Goal: Check status: Check status

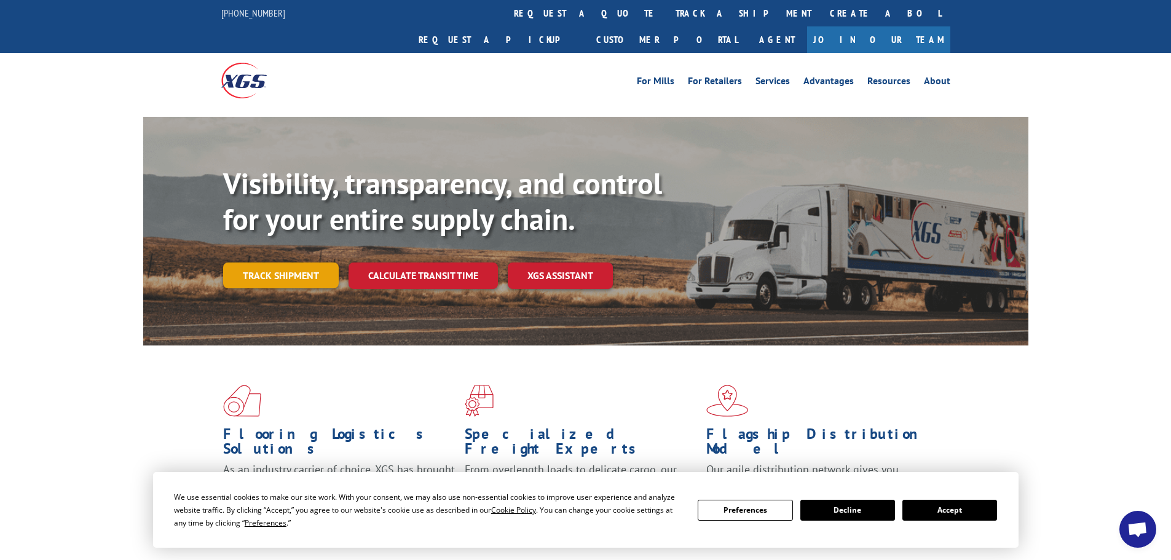
click at [298, 262] on link "Track shipment" at bounding box center [281, 275] width 116 height 26
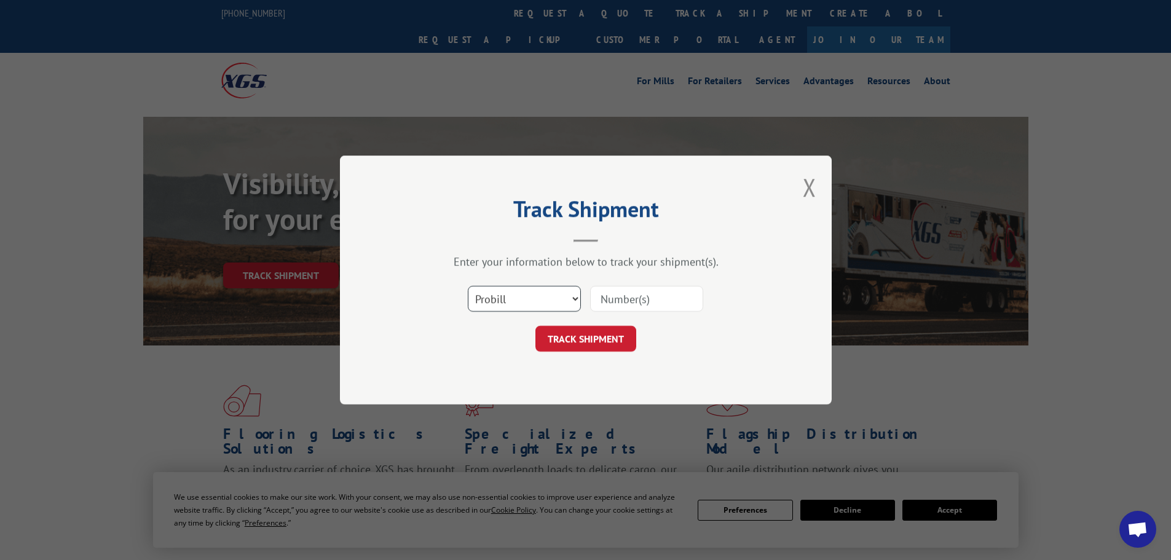
click at [497, 301] on select "Select category... Probill BOL PO" at bounding box center [524, 299] width 113 height 26
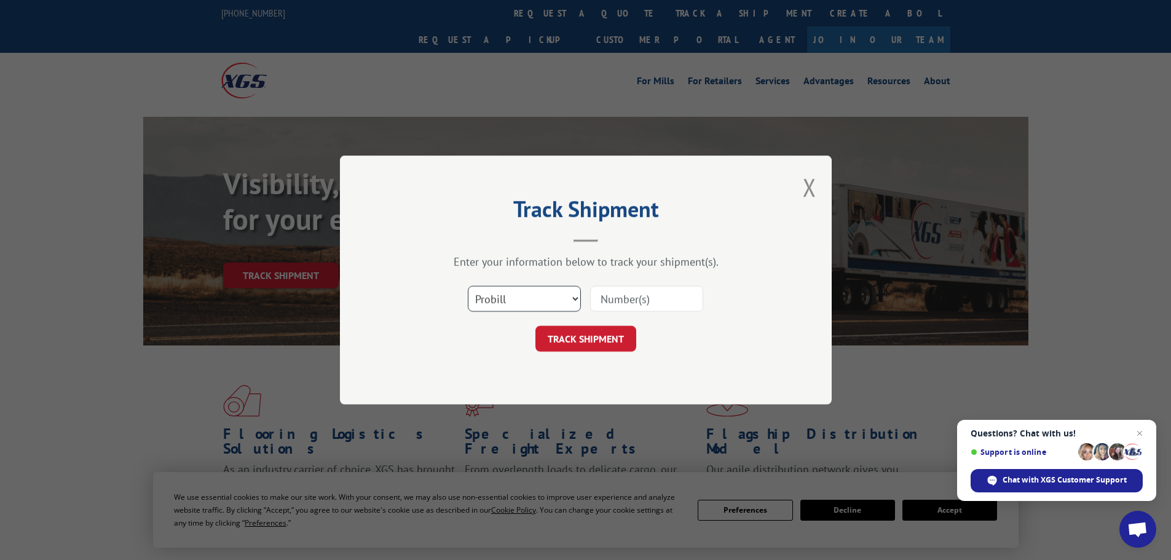
select select "bol"
click at [468, 286] on select "Select category... Probill BOL PO" at bounding box center [524, 299] width 113 height 26
click at [630, 301] on input at bounding box center [646, 299] width 113 height 26
paste input "6200042430"
type input "6200042430"
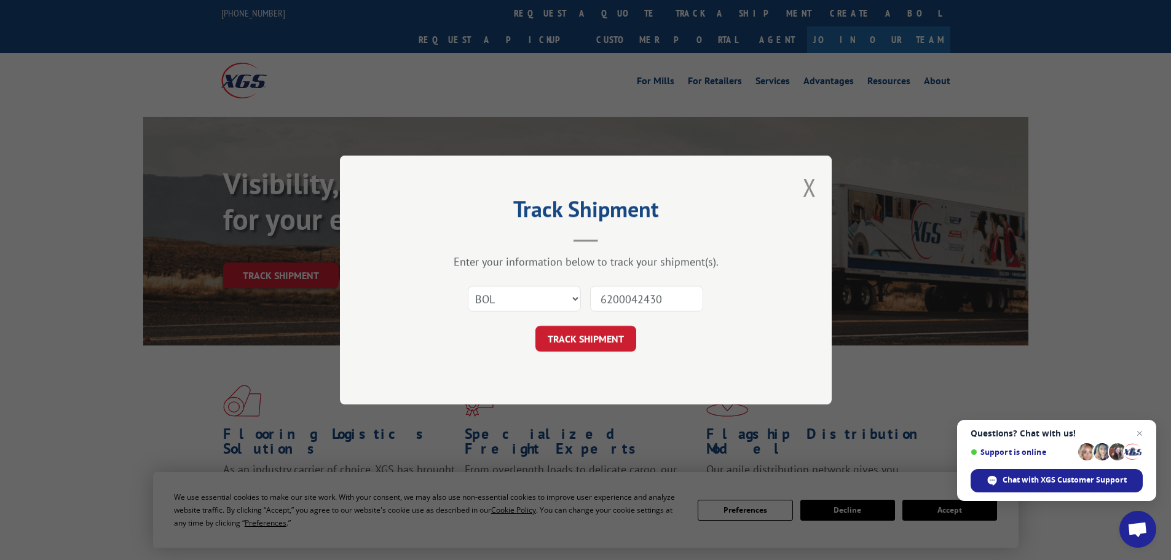
drag, startPoint x: 596, startPoint y: 338, endPoint x: 600, endPoint y: 333, distance: 6.6
click at [598, 335] on button "TRACK SHIPMENT" at bounding box center [585, 339] width 101 height 26
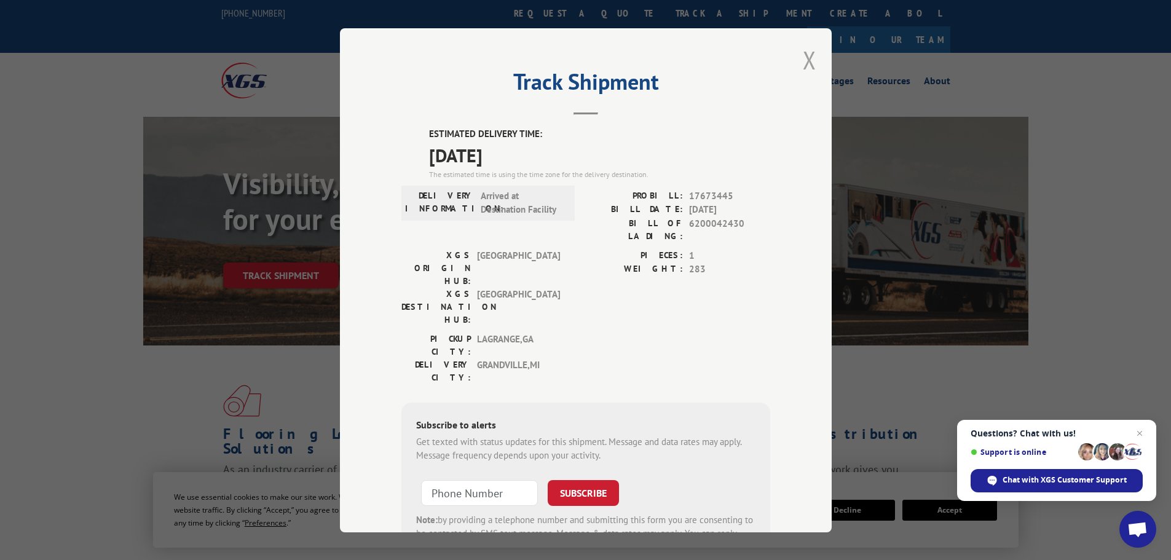
click at [808, 53] on button "Close modal" at bounding box center [810, 60] width 14 height 33
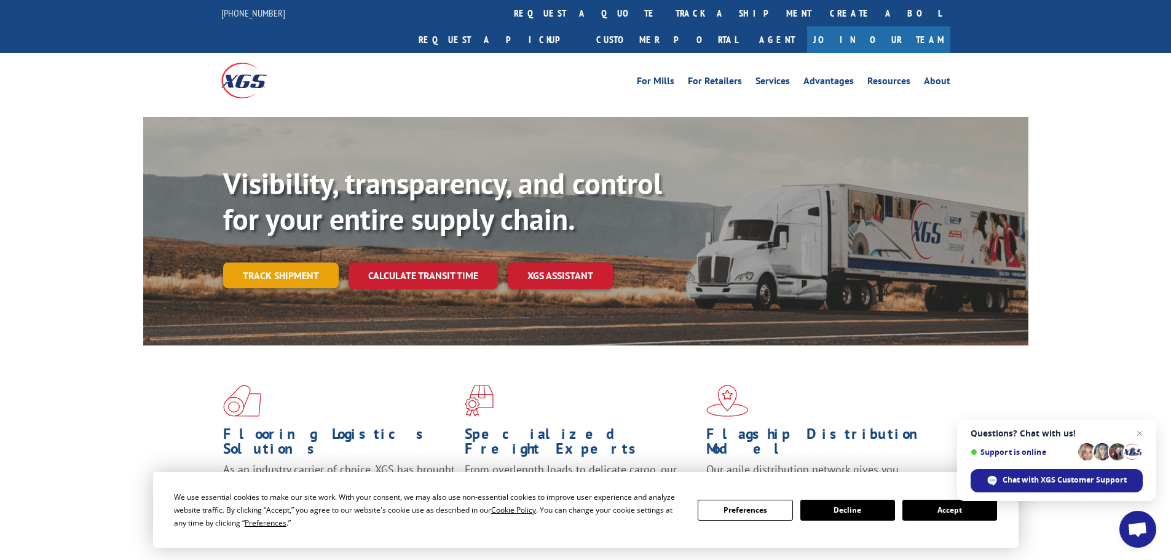
click at [272, 262] on link "Track shipment" at bounding box center [281, 275] width 116 height 26
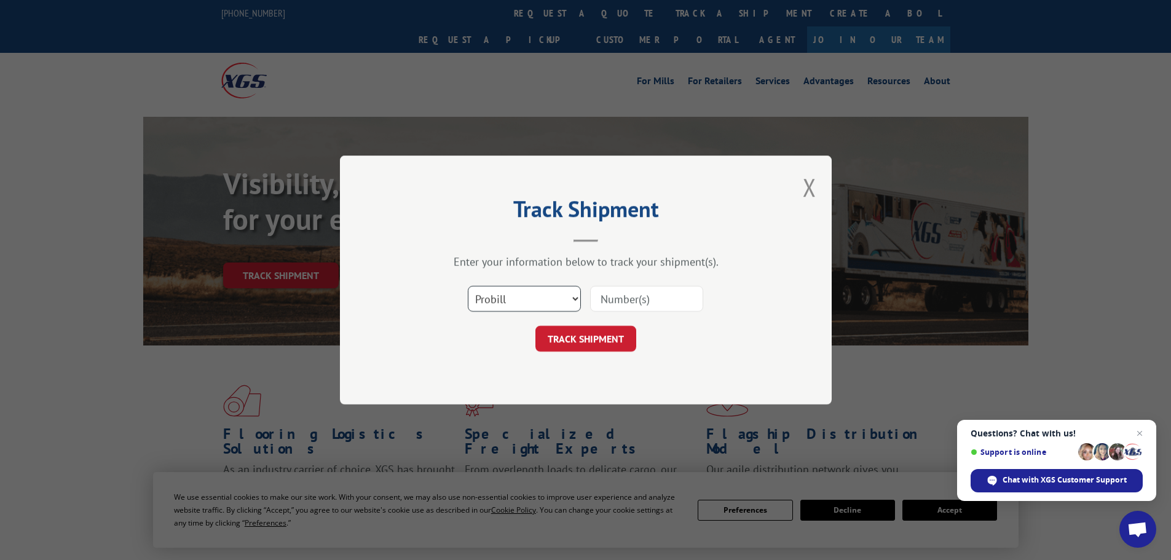
drag, startPoint x: 544, startPoint y: 299, endPoint x: 542, endPoint y: 306, distance: 7.2
click at [544, 300] on select "Select category... Probill BOL PO" at bounding box center [524, 299] width 113 height 26
select select "bol"
click at [468, 286] on select "Select category... Probill BOL PO" at bounding box center [524, 299] width 113 height 26
click at [599, 293] on input at bounding box center [646, 299] width 113 height 26
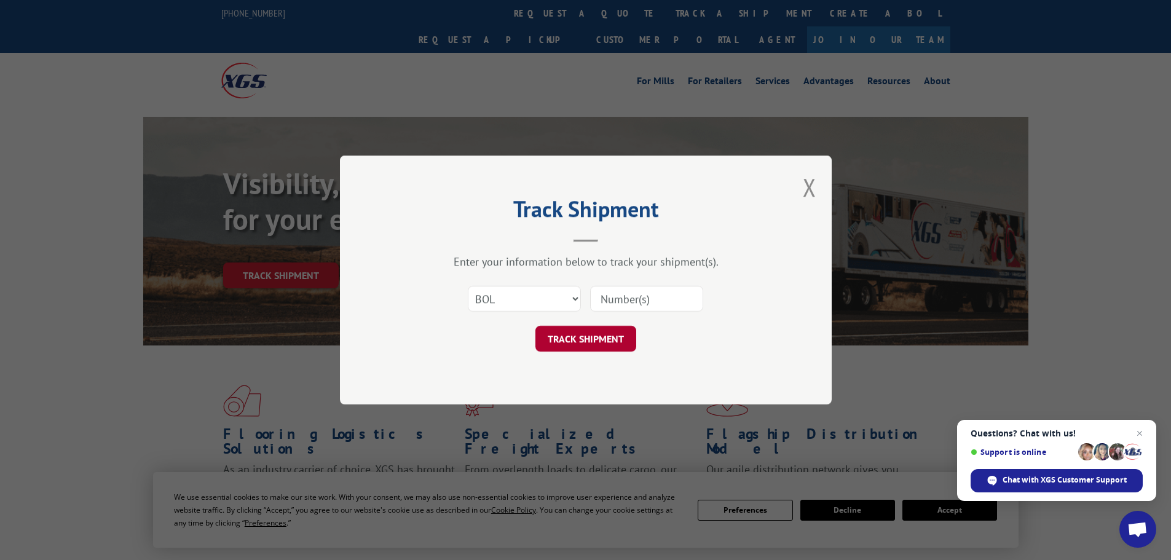
paste input "6200042906"
type input "6200042906"
click at [572, 339] on button "TRACK SHIPMENT" at bounding box center [585, 339] width 101 height 26
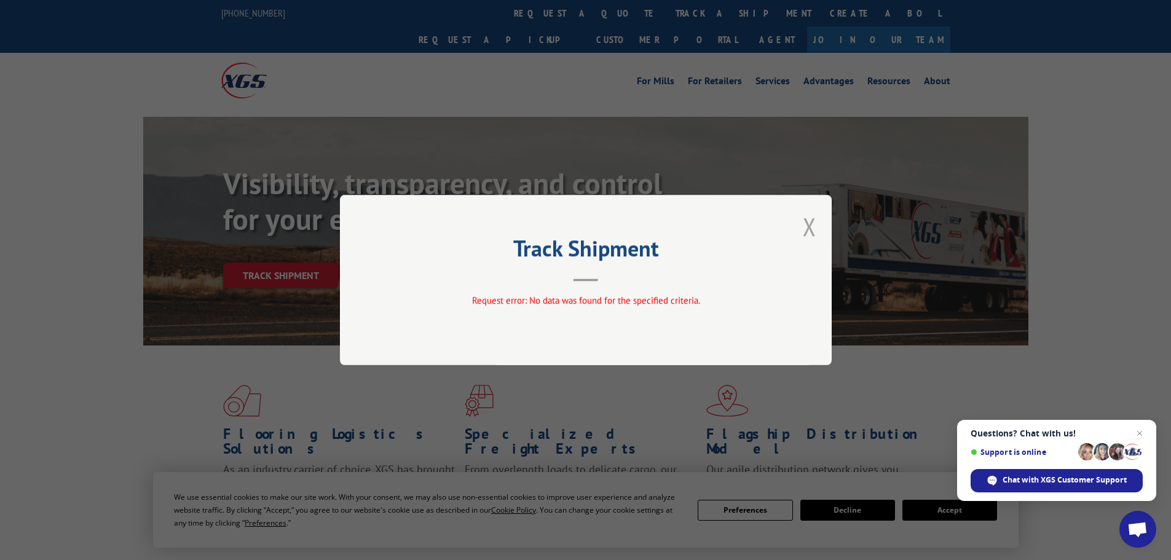
click at [813, 222] on button "Close modal" at bounding box center [810, 226] width 14 height 33
